Goal: Task Accomplishment & Management: Use online tool/utility

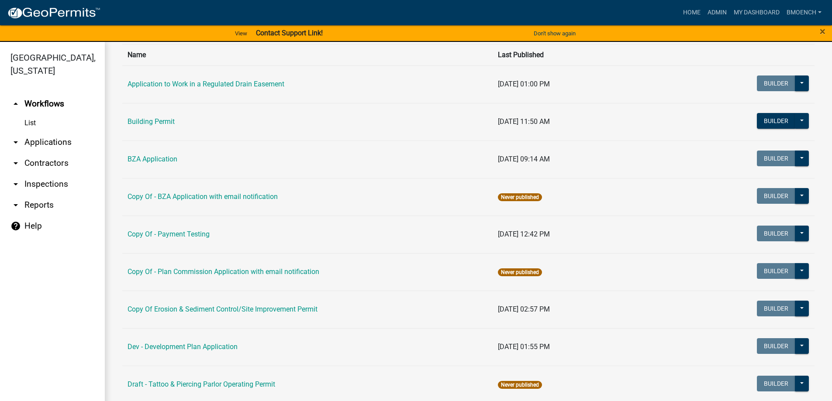
scroll to position [87, 0]
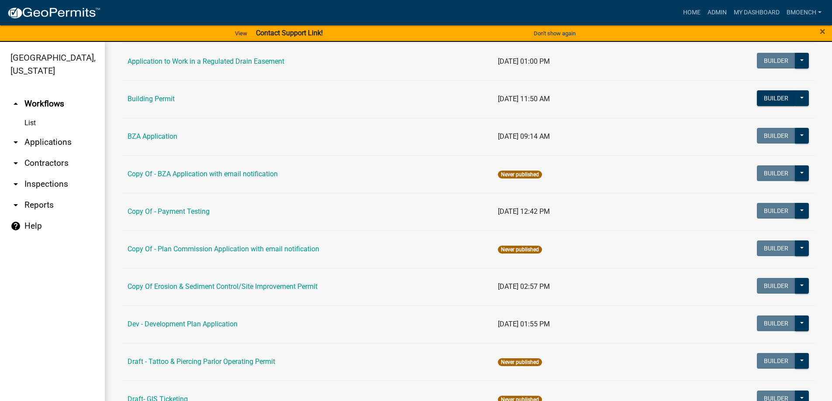
drag, startPoint x: 34, startPoint y: 191, endPoint x: 48, endPoint y: 193, distance: 13.7
click at [35, 195] on link "arrow_drop_down Reports" at bounding box center [52, 205] width 105 height 21
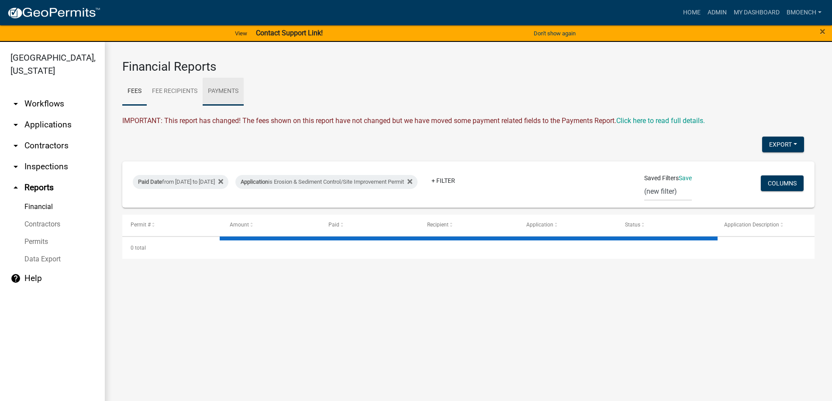
click at [221, 98] on link "Payments" at bounding box center [223, 92] width 41 height 28
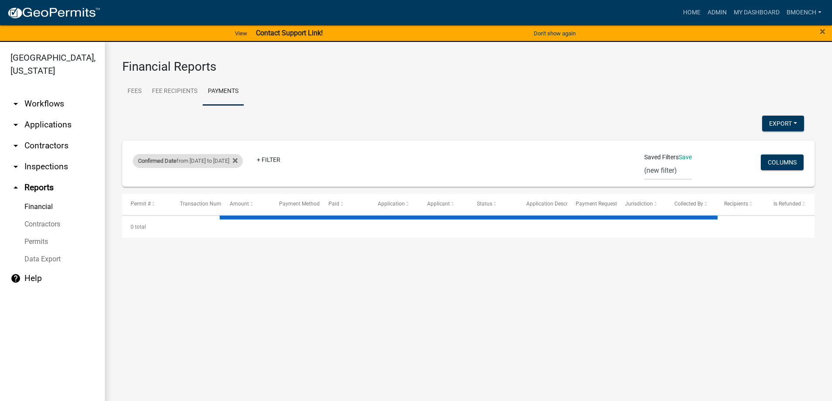
click at [218, 162] on div "Confirmed Date from [DATE] to [DATE]" at bounding box center [188, 161] width 110 height 14
select select "custom"
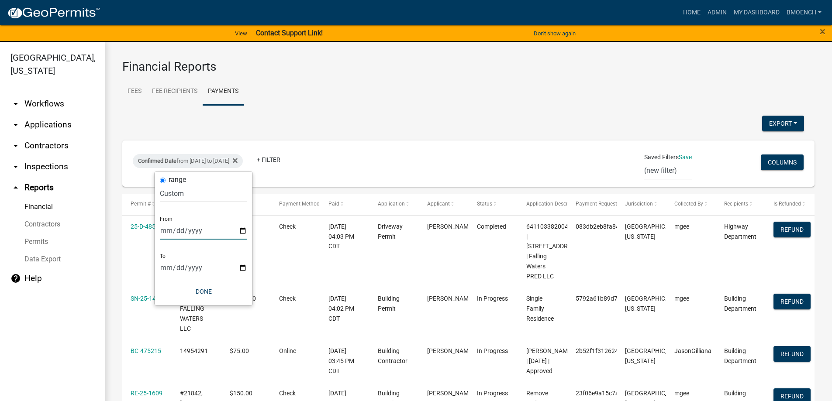
click at [176, 229] on input "[DATE]" at bounding box center [203, 231] width 87 height 18
type input "[DATE]"
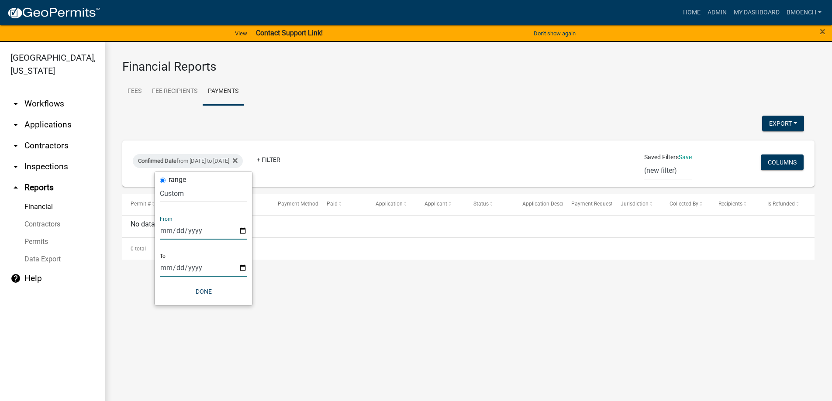
click at [173, 269] on input "[DATE]" at bounding box center [203, 268] width 87 height 18
type input "[DATE]"
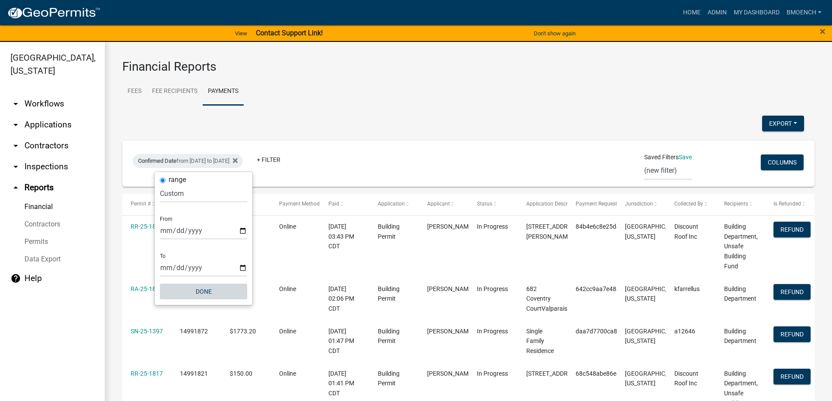
click at [202, 292] on button "Done" at bounding box center [203, 292] width 87 height 16
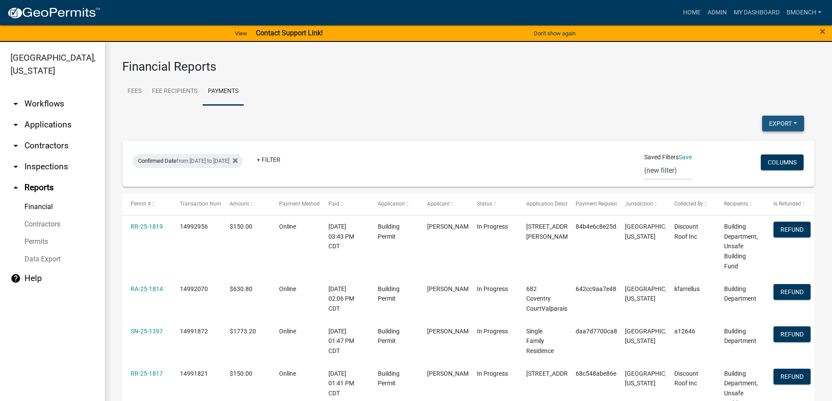
click at [769, 127] on button "Export" at bounding box center [783, 124] width 42 height 16
click at [738, 149] on button "Excel Format (.xlsx)" at bounding box center [763, 146] width 82 height 21
